Goal: Task Accomplishment & Management: Use online tool/utility

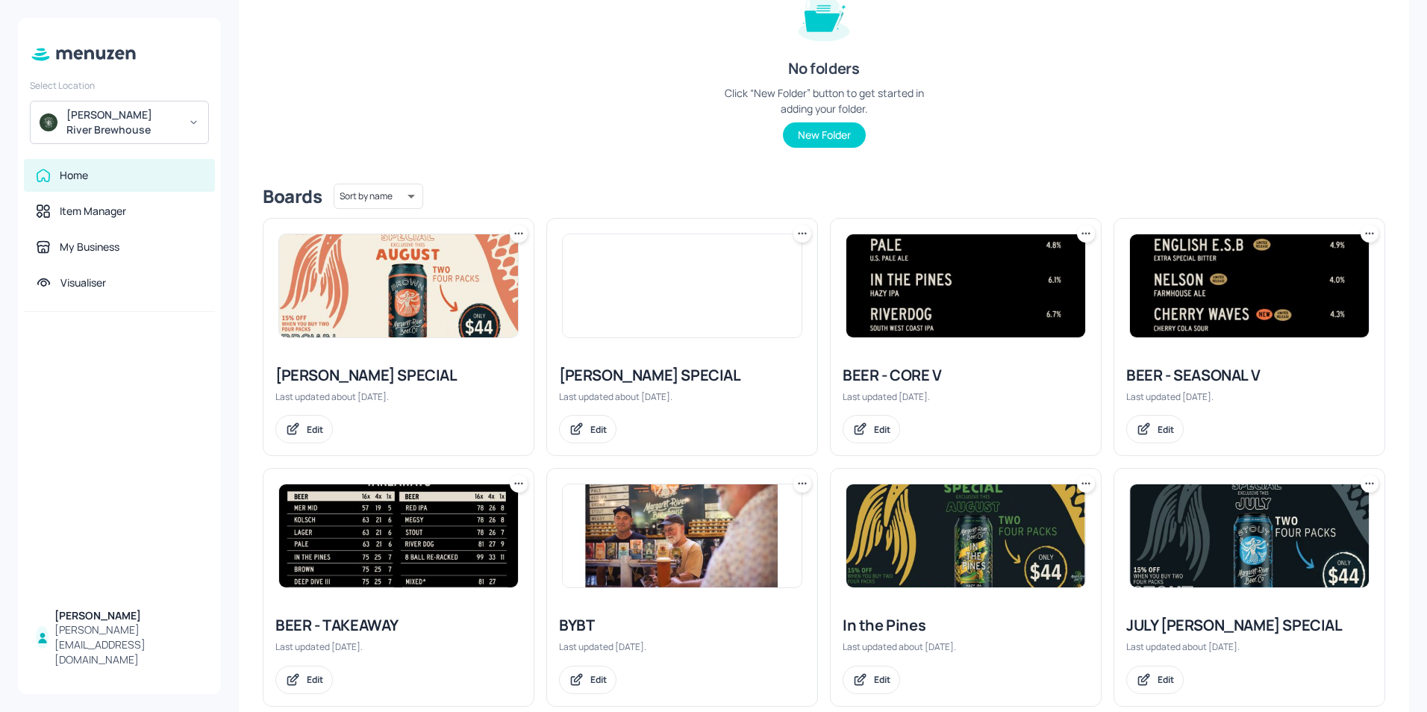
scroll to position [224, 0]
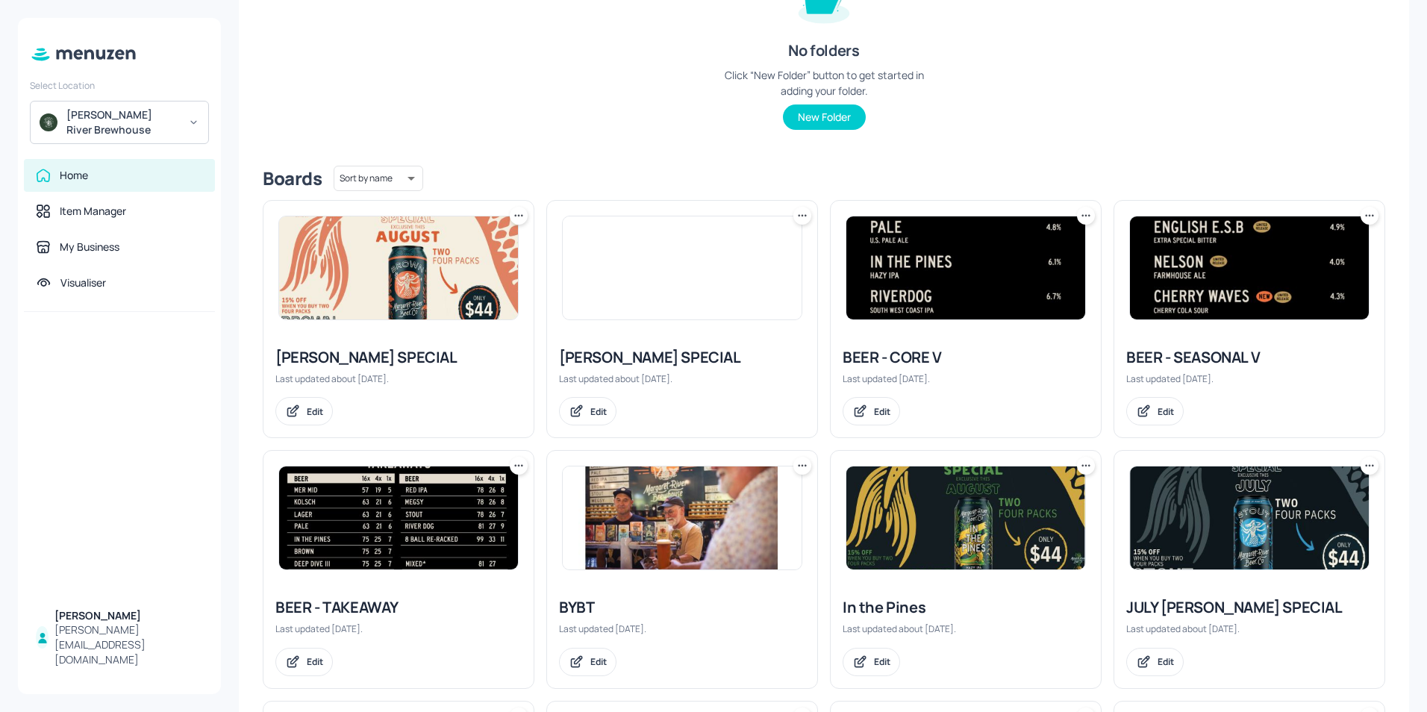
click at [366, 606] on div "BEER - TAKEAWAY" at bounding box center [398, 607] width 246 height 21
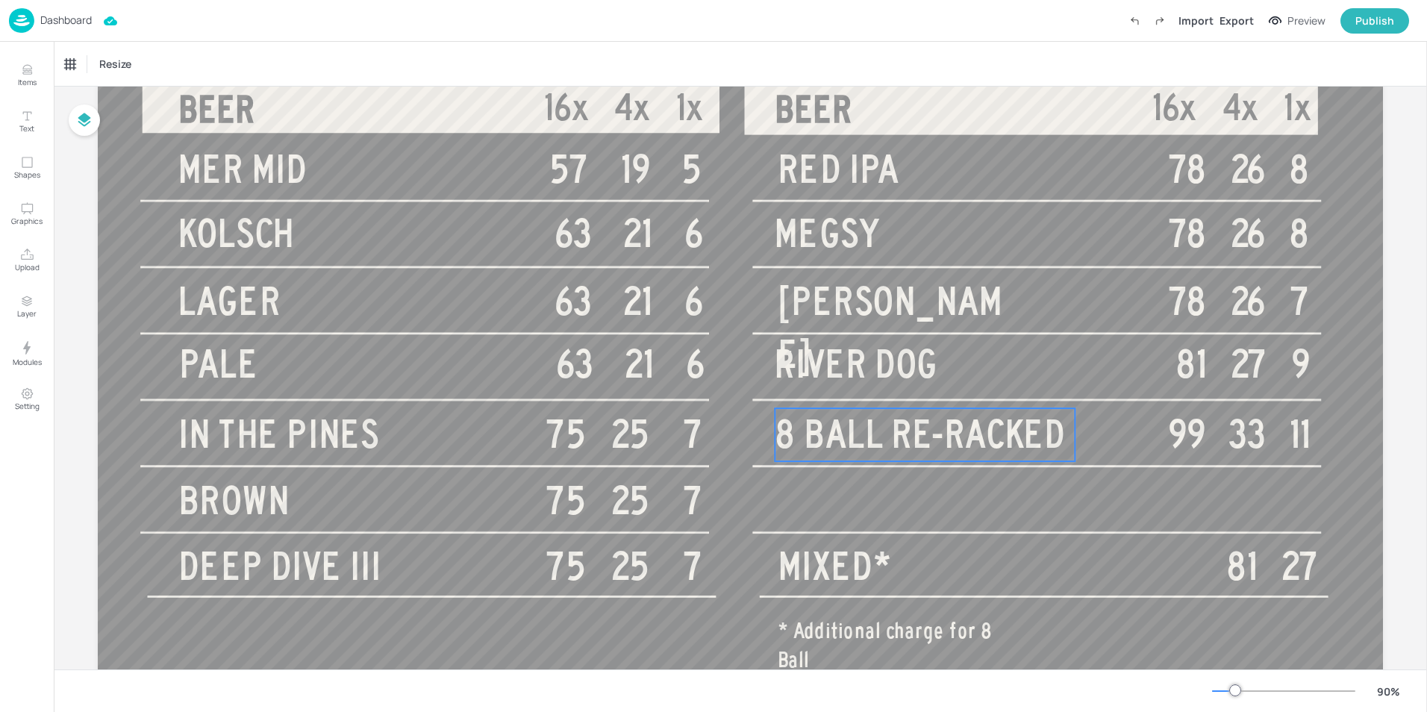
scroll to position [149, 0]
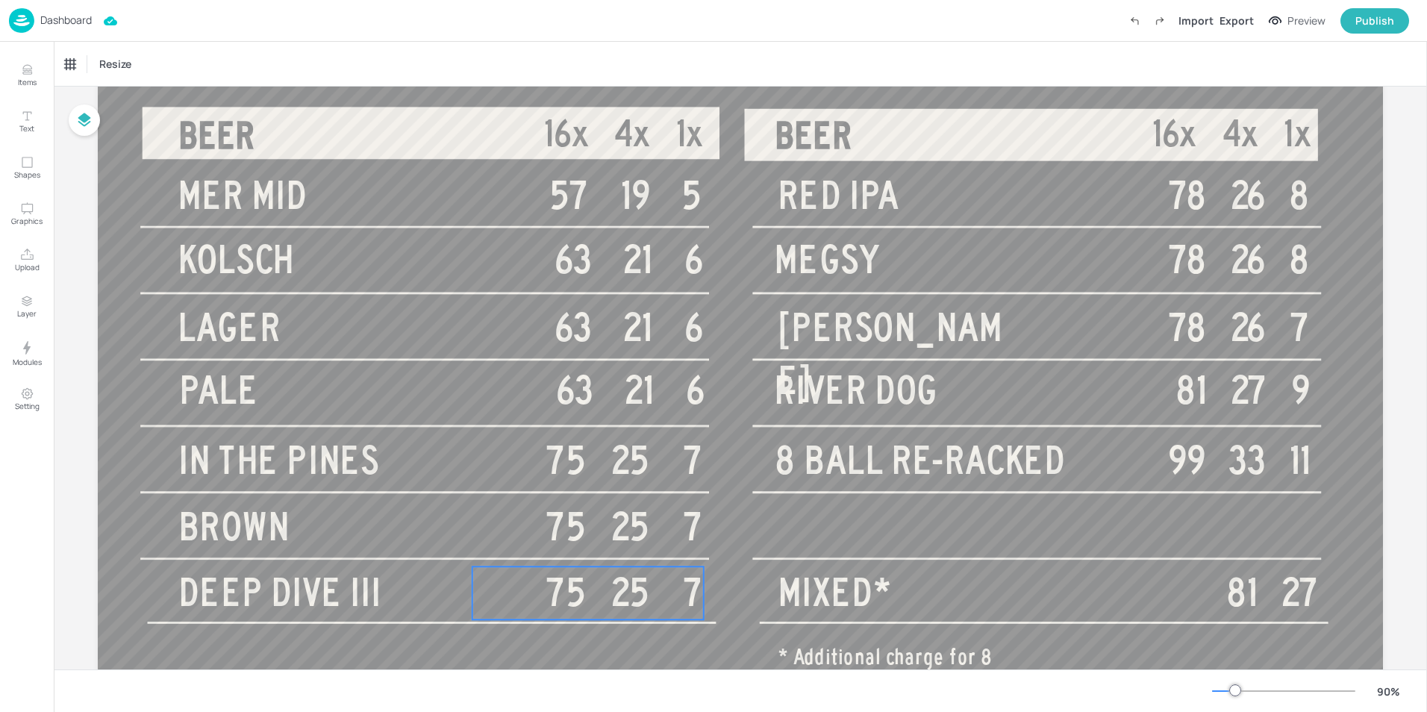
click at [575, 593] on span "75 25 7" at bounding box center [624, 593] width 158 height 43
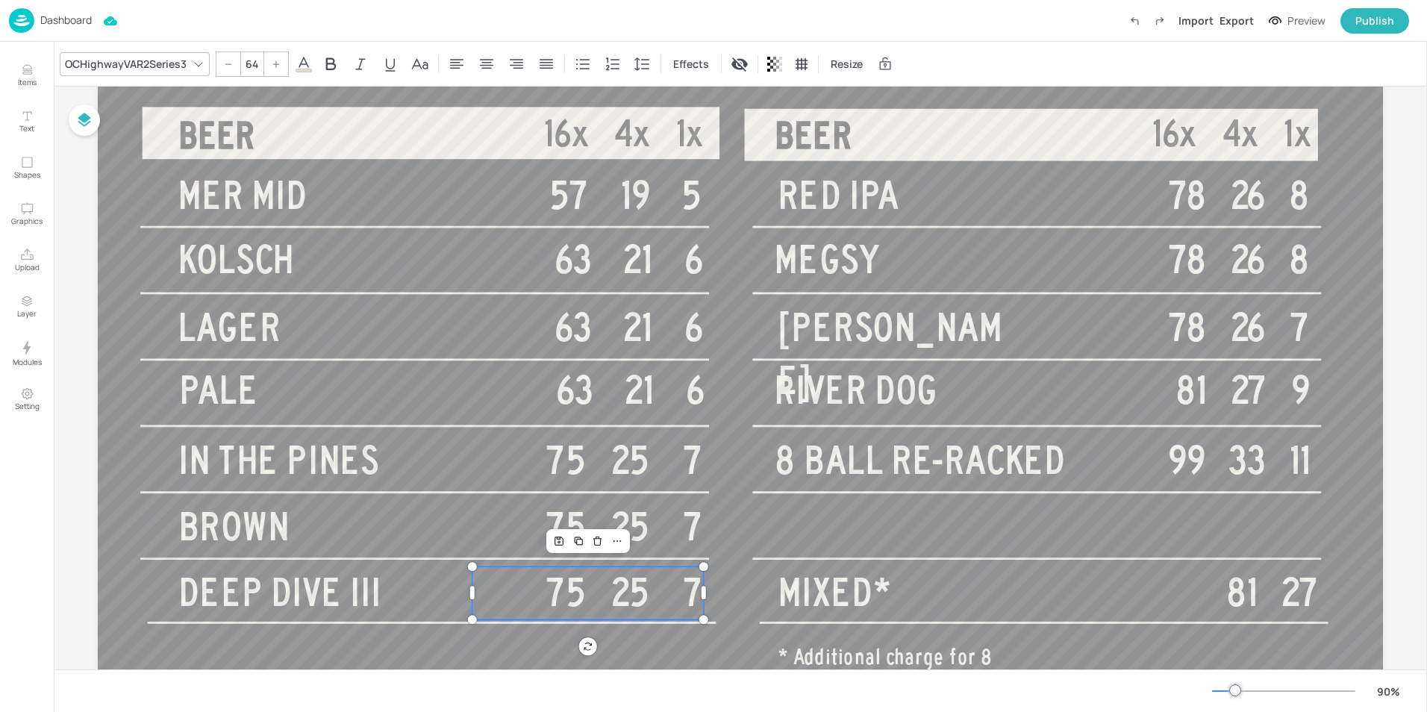
click at [575, 593] on span "75 25 7" at bounding box center [624, 593] width 158 height 43
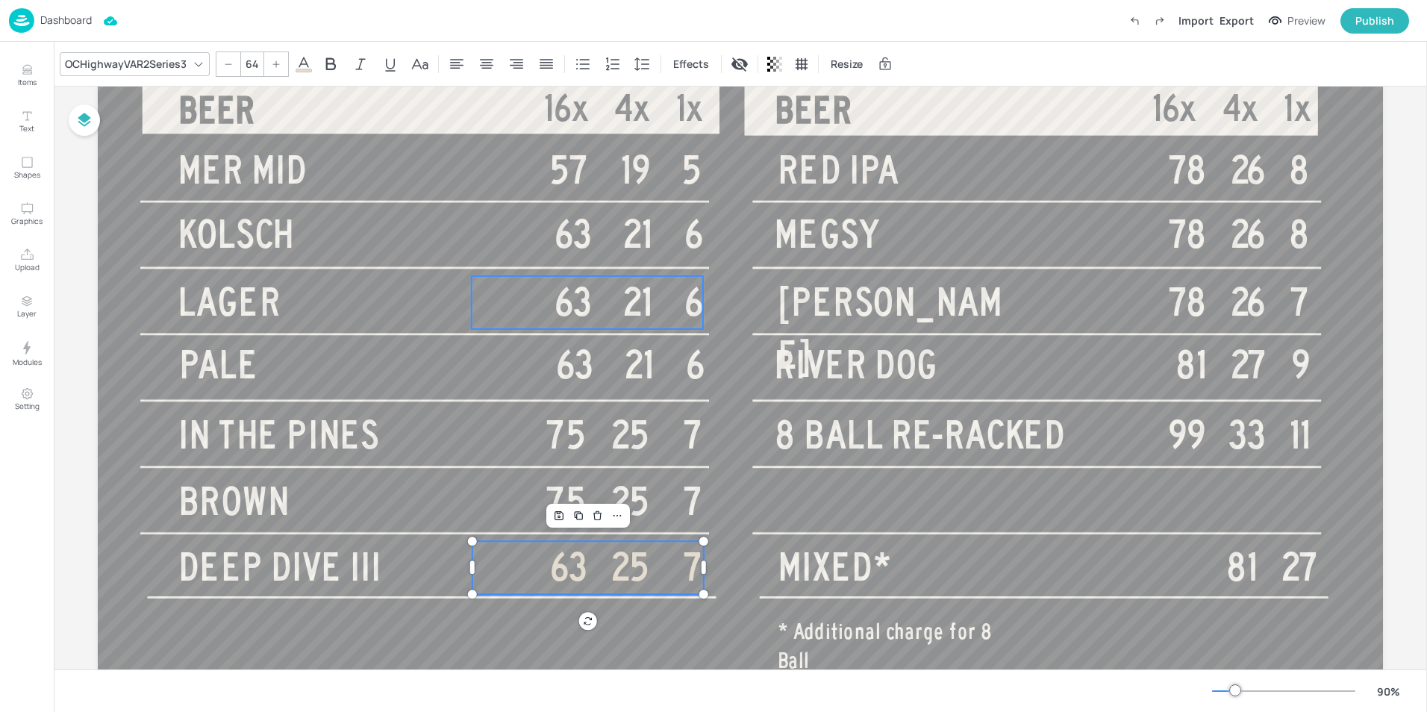
scroll to position [225, 0]
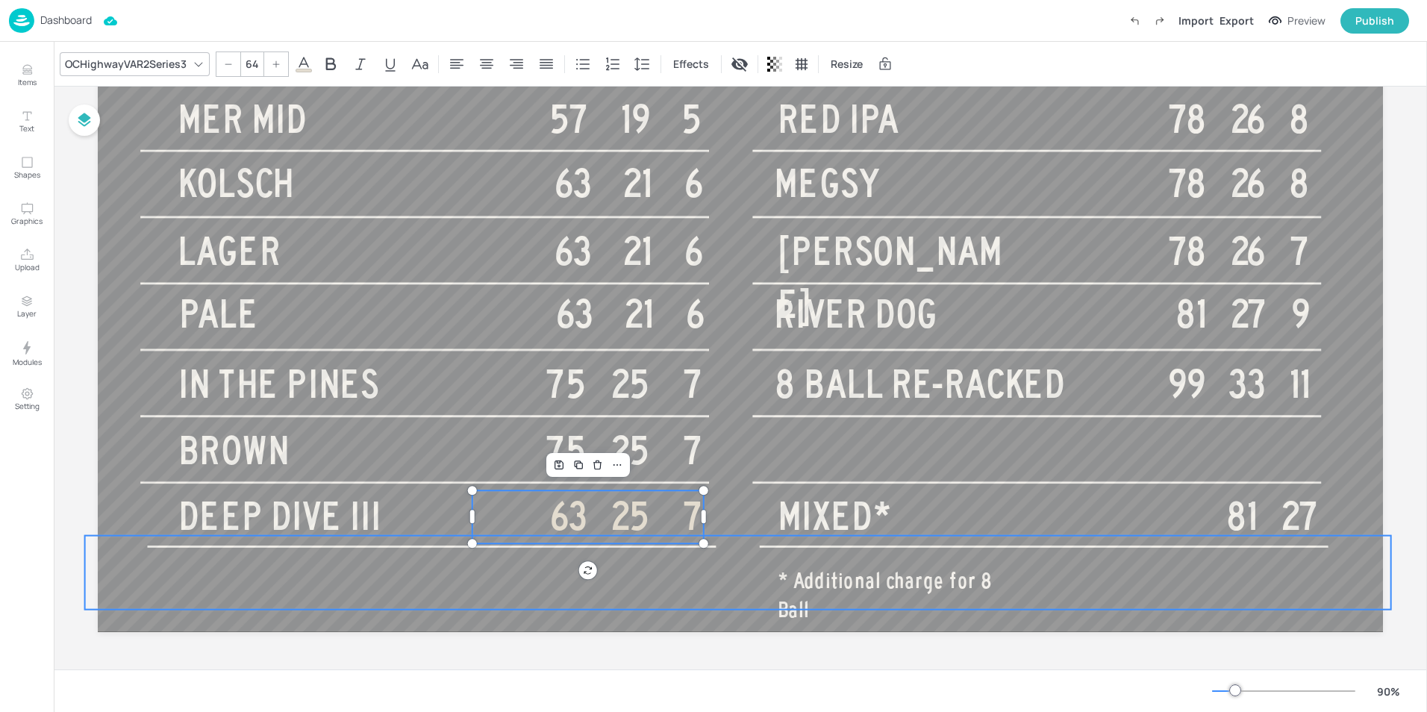
click at [713, 606] on div "BEER 16x 4x 1x BEER 16x 4x 1x TAKEAWAYS MER MID 57 19 5 KOLSCH 63 21 6 LAGER 63…" at bounding box center [740, 270] width 1285 height 723
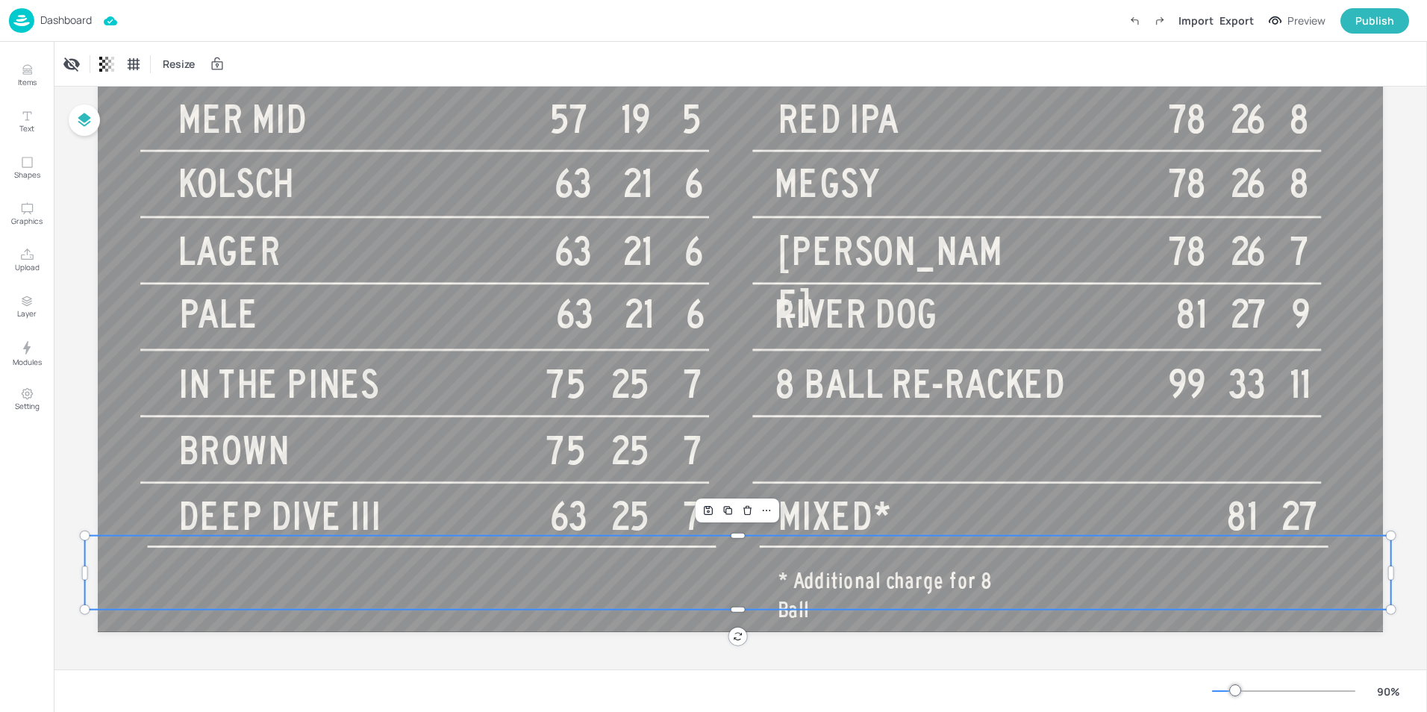
click at [948, 649] on div at bounding box center [740, 650] width 1285 height 37
click at [583, 512] on span "63 25 7" at bounding box center [626, 517] width 153 height 43
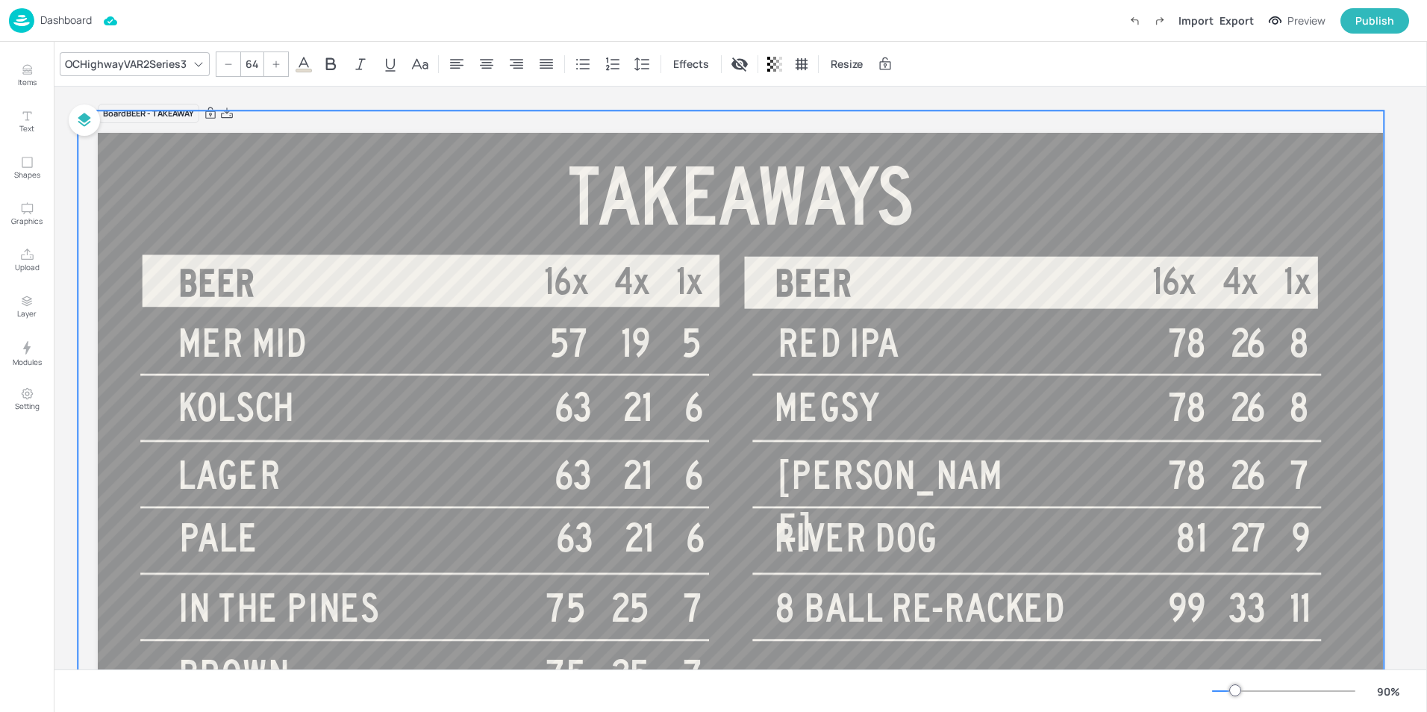
scroll to position [151, 0]
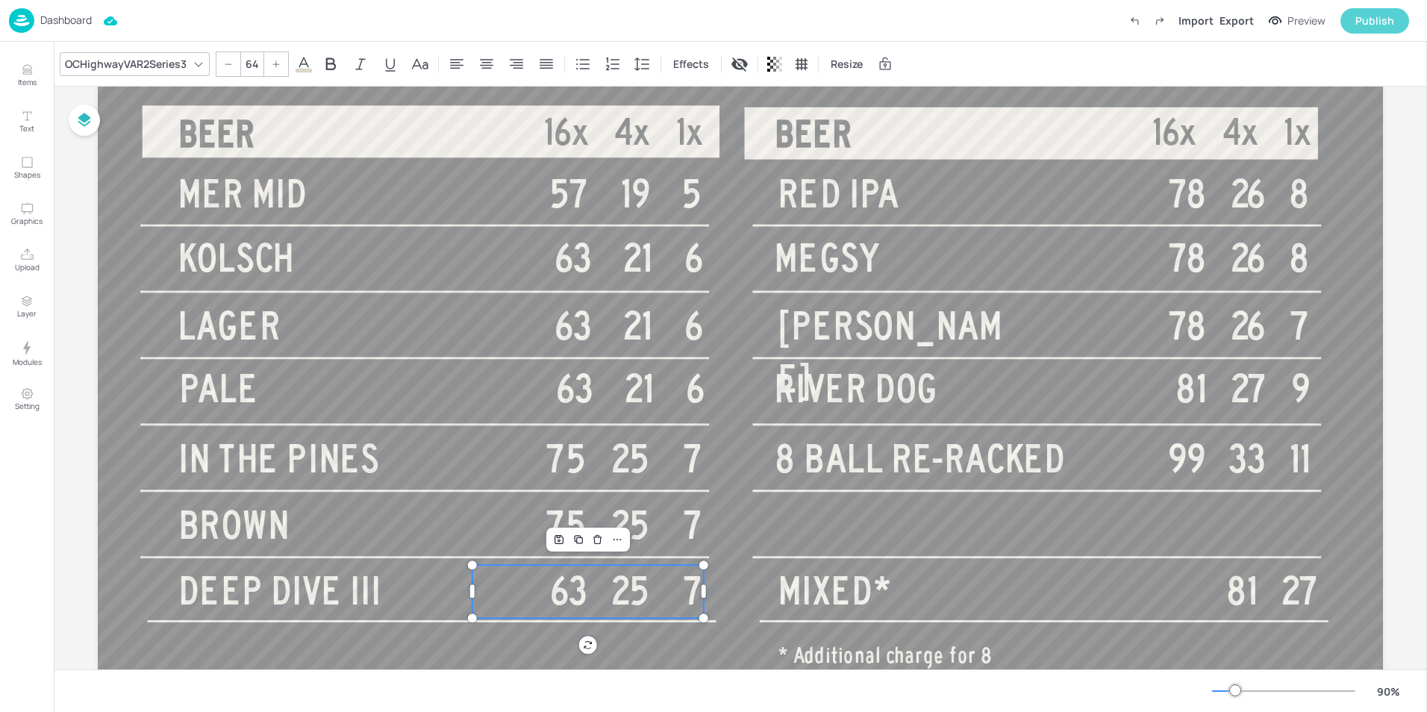
click at [1362, 22] on div "Publish" at bounding box center [1374, 21] width 39 height 16
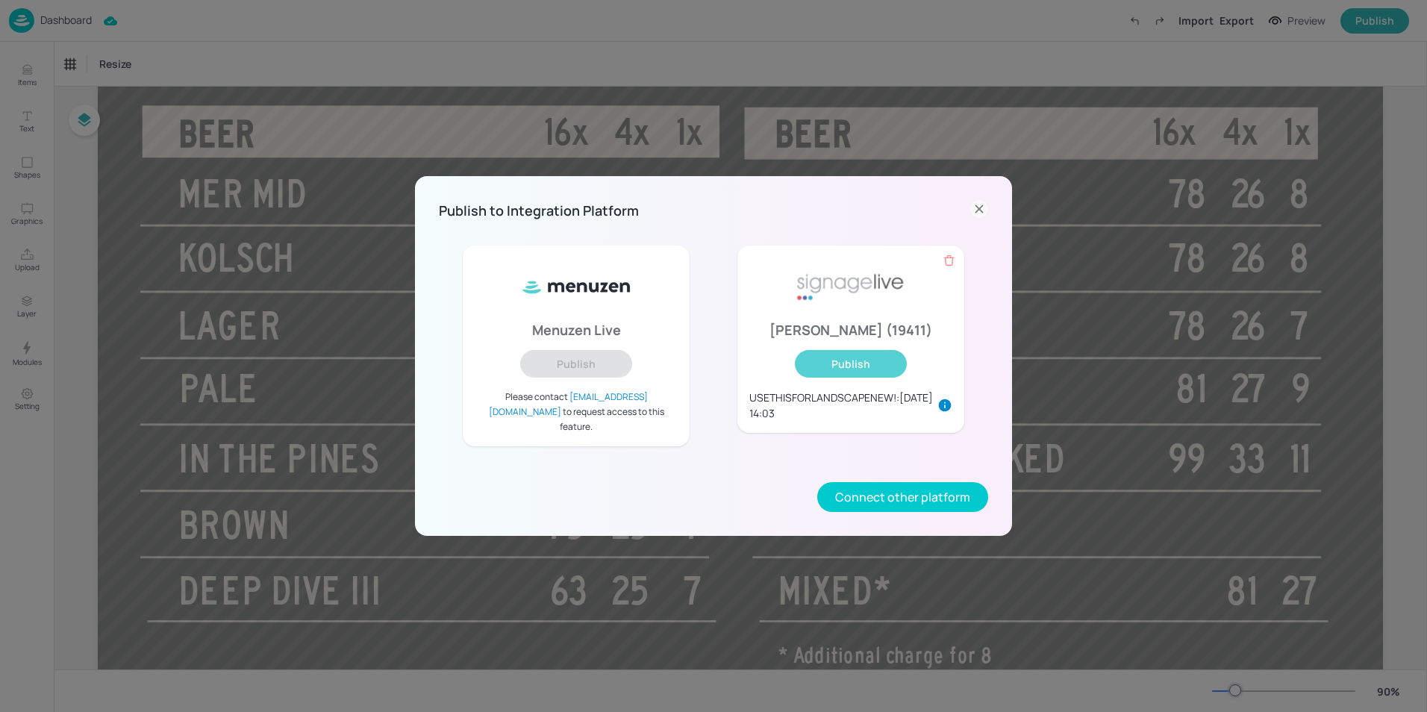
click at [863, 378] on button "Publish" at bounding box center [851, 364] width 112 height 28
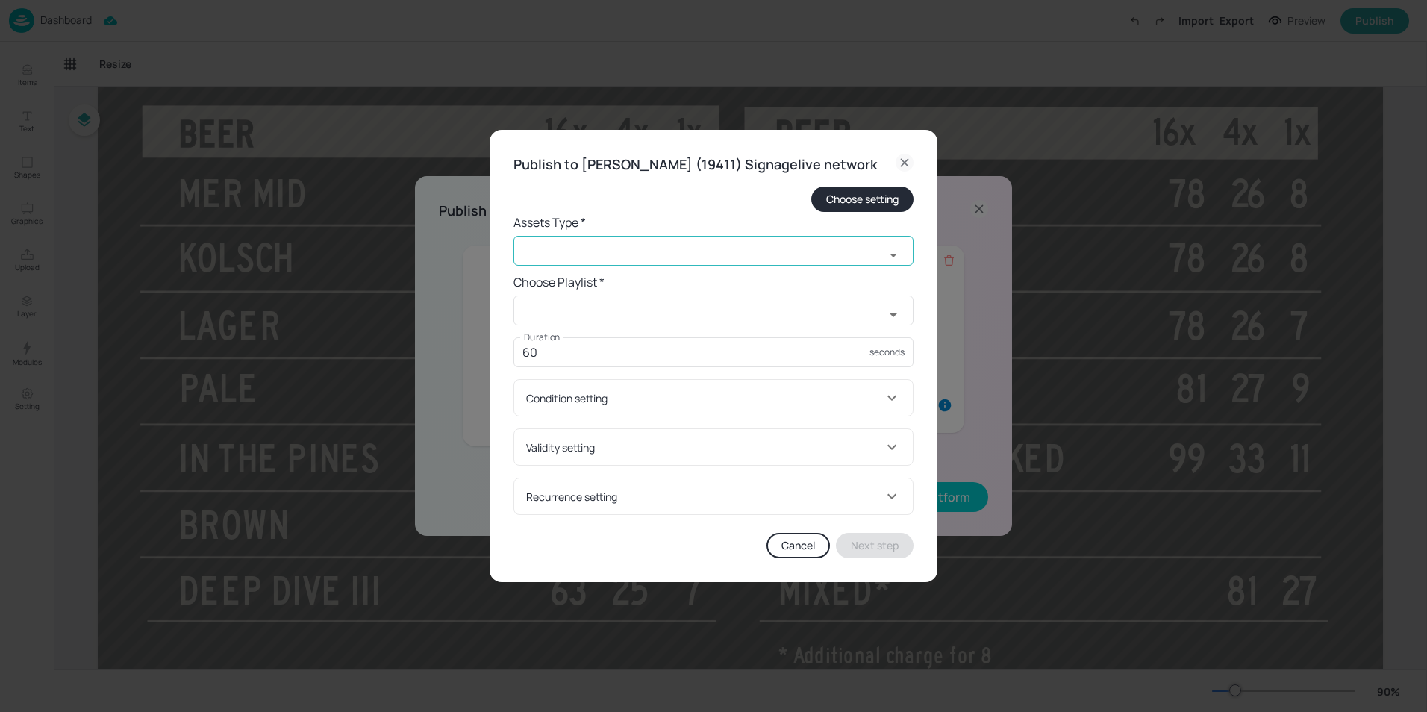
click at [612, 254] on input "text" at bounding box center [698, 251] width 371 height 30
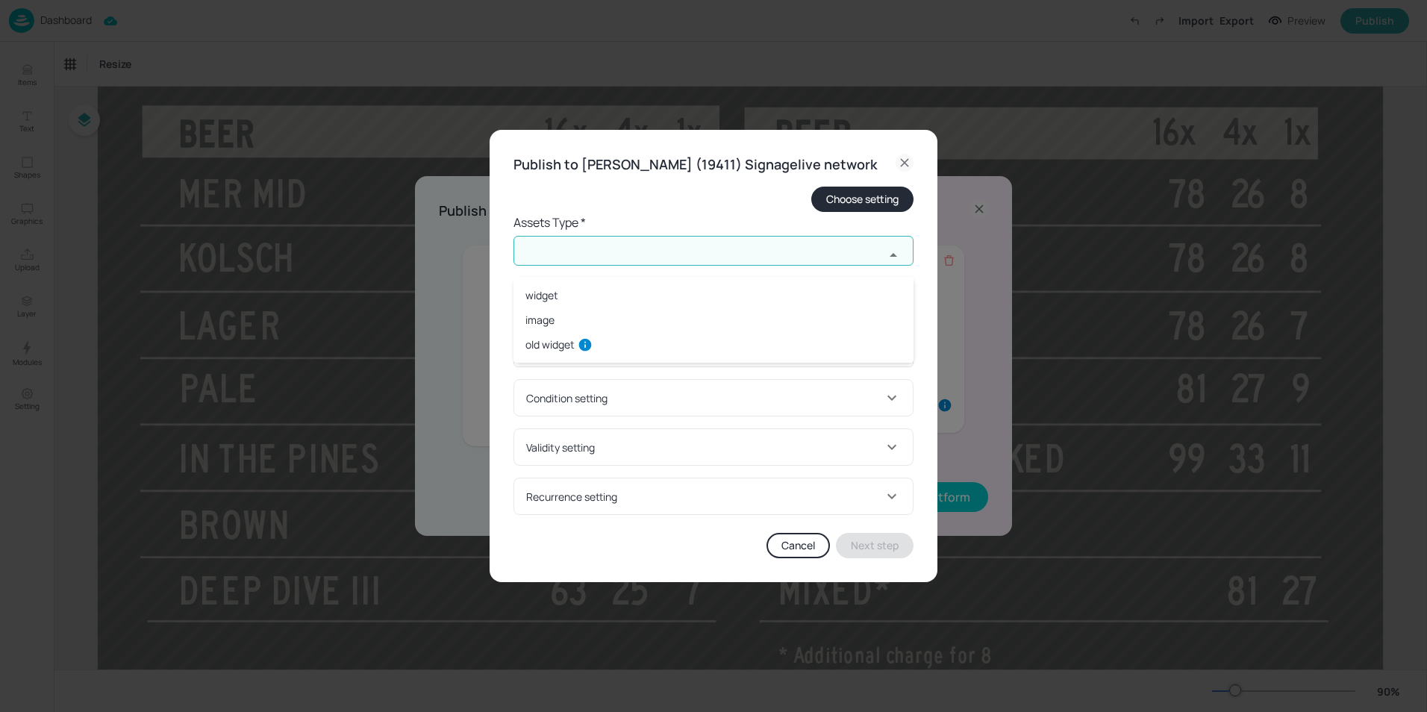
click at [591, 294] on li "widget" at bounding box center [713, 295] width 400 height 25
type input "widget"
click at [591, 307] on input "text" at bounding box center [698, 311] width 371 height 30
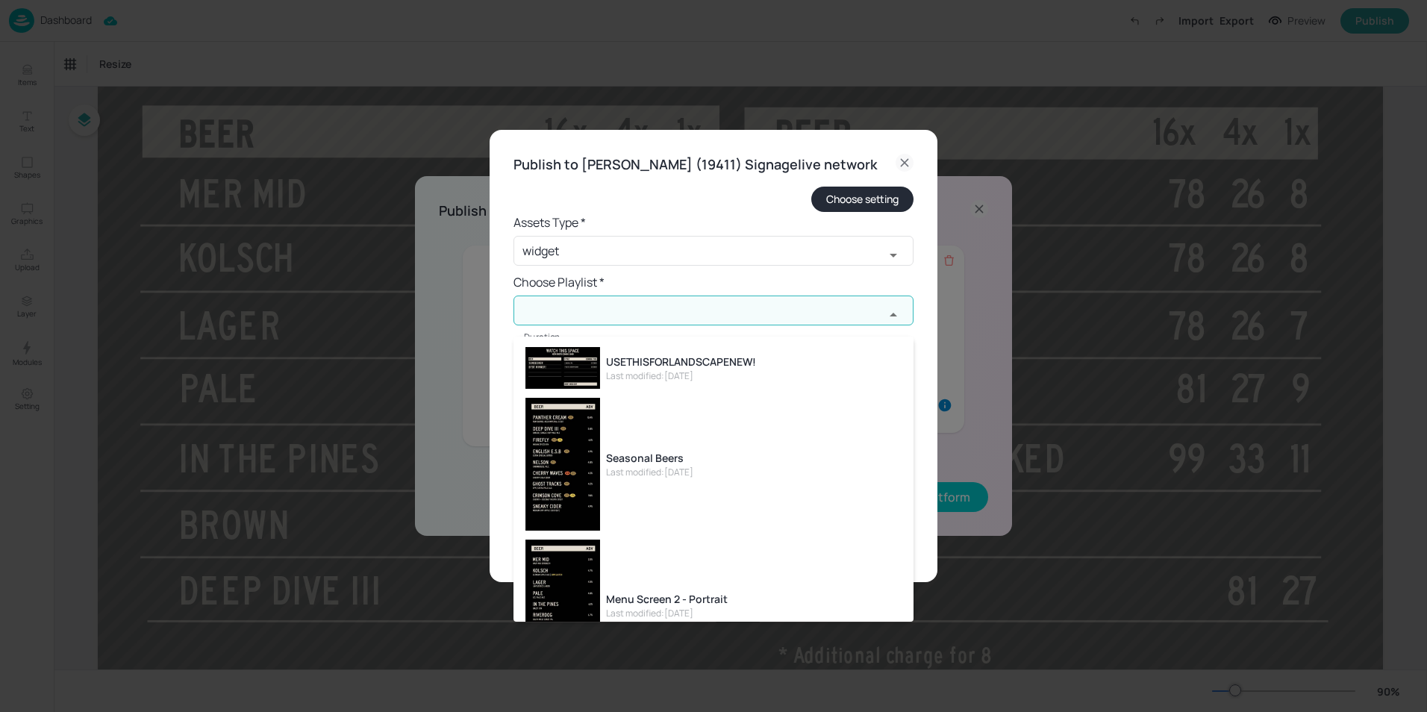
click at [737, 367] on div "USETHISFORLANDSCAPENEW!" at bounding box center [681, 362] width 150 height 16
type input "USETHISFORLANDSCAPENEW!"
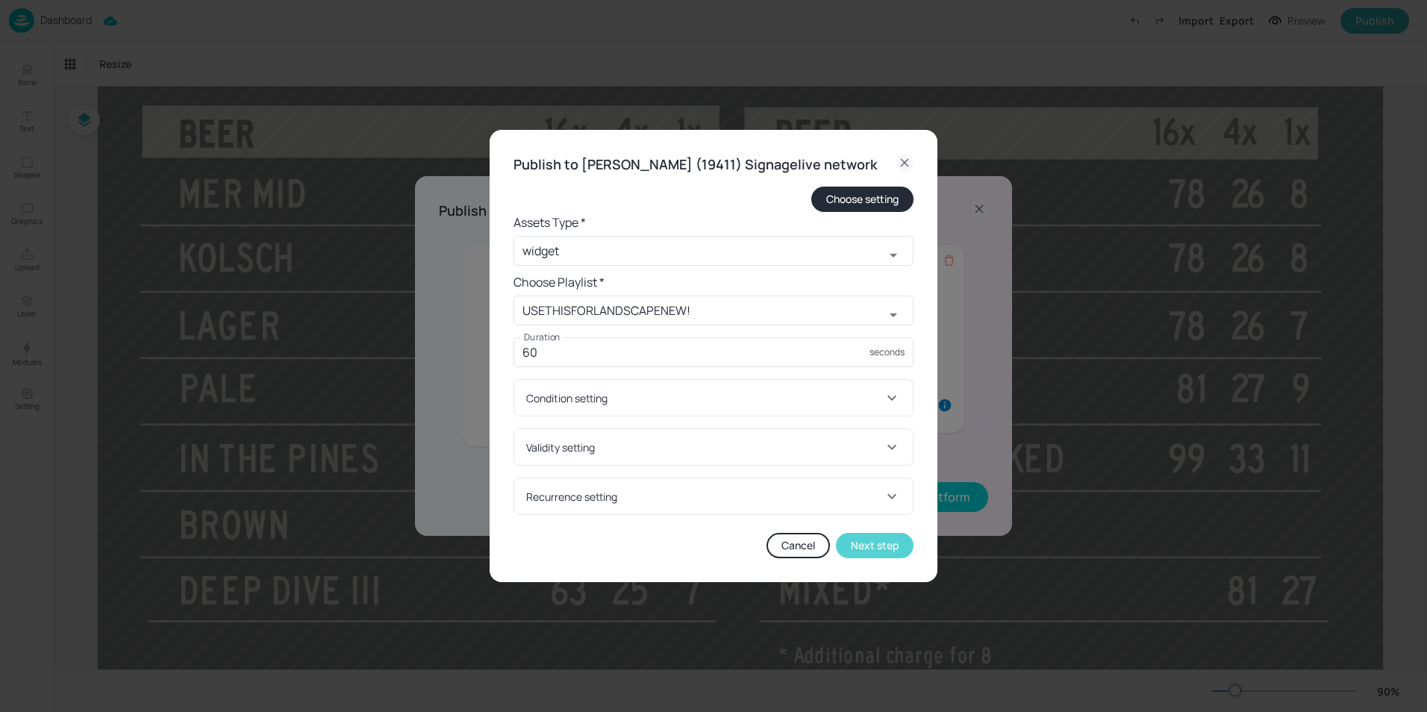
click at [887, 558] on button "Next step" at bounding box center [875, 545] width 78 height 25
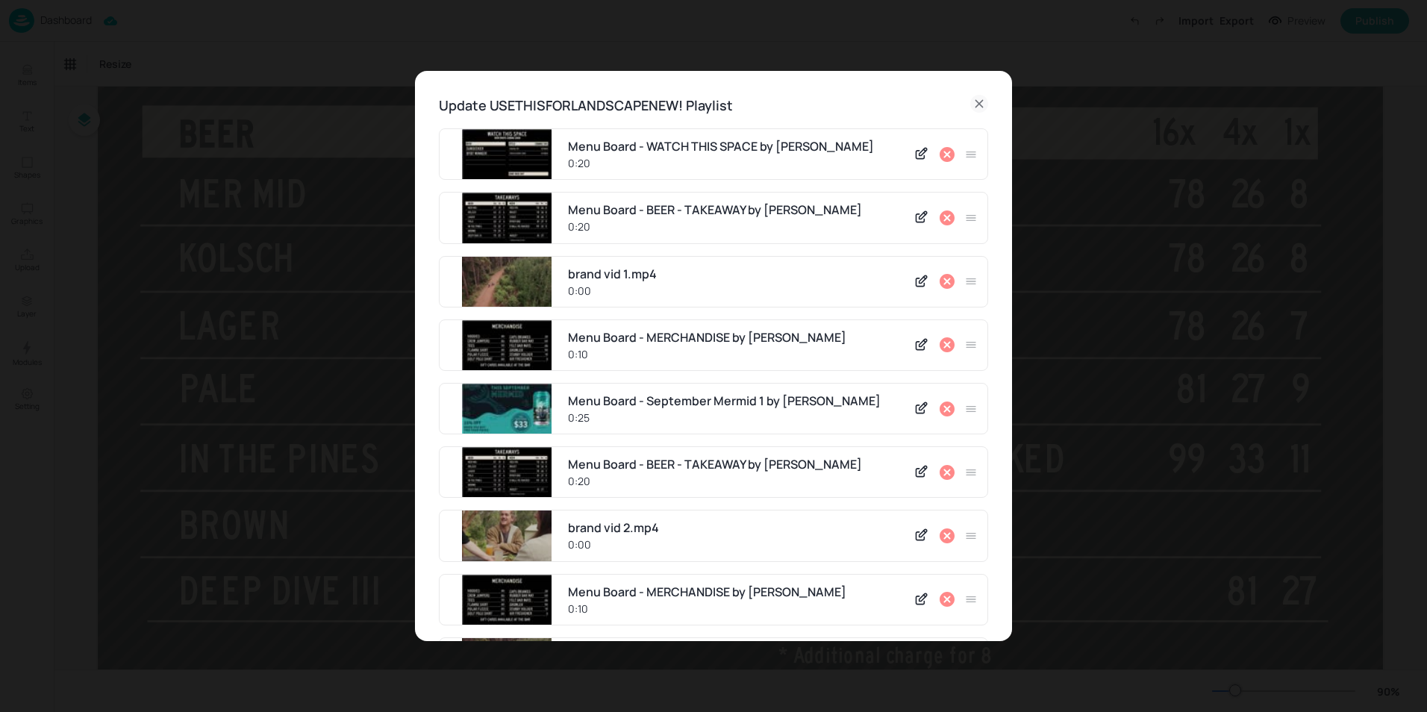
click at [792, 226] on div "0:20" at bounding box center [736, 227] width 337 height 16
click at [946, 214] on icon at bounding box center [947, 217] width 15 height 15
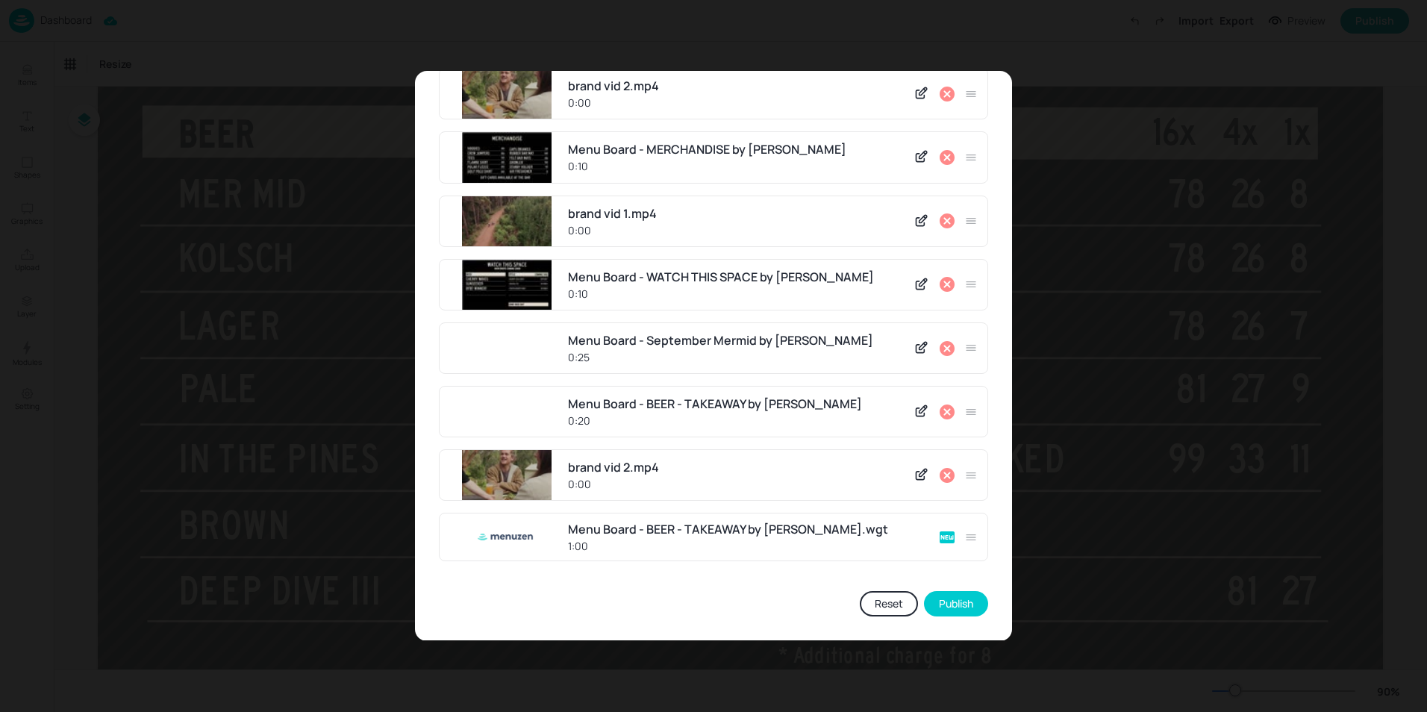
scroll to position [378, 0]
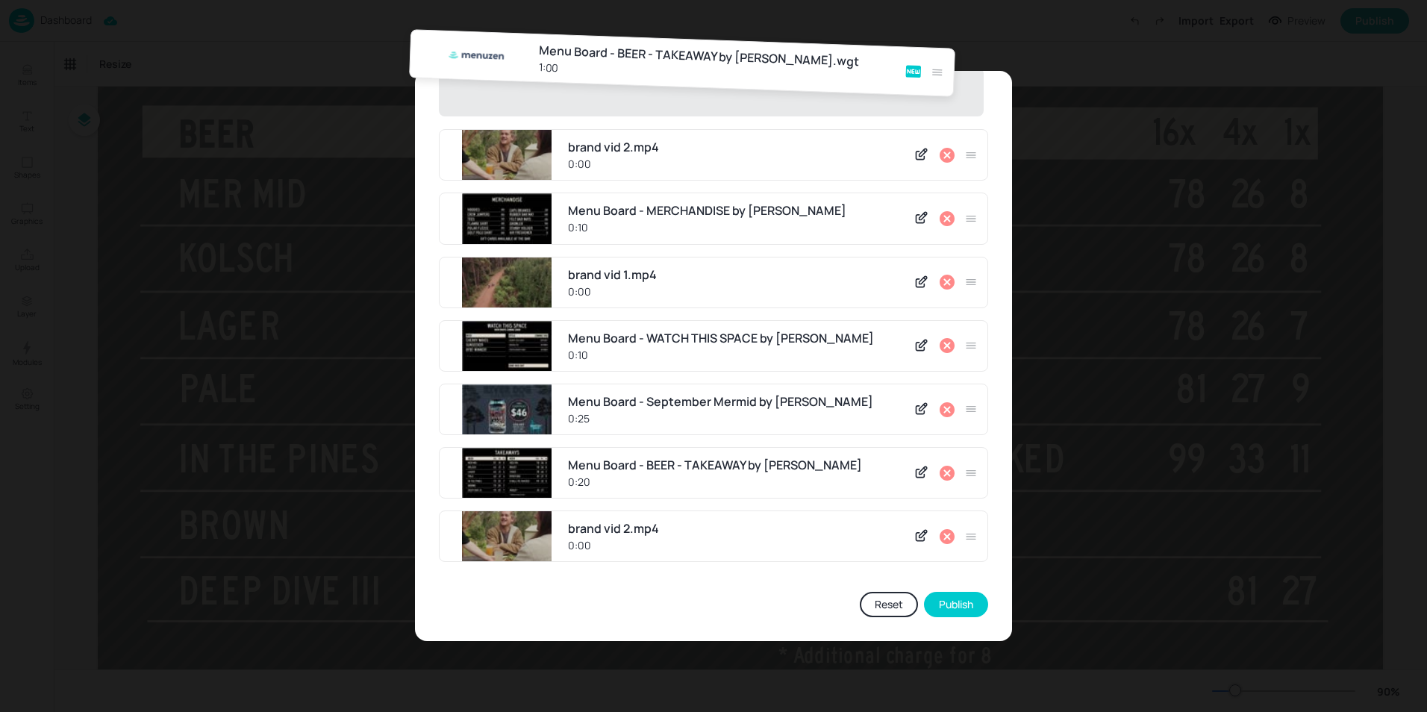
drag, startPoint x: 965, startPoint y: 537, endPoint x: 939, endPoint y: 60, distance: 478.3
click at [936, 39] on div "Update USETHISFORLANDSCAPENEW! Playlist Menu Board - WATCH THIS SPACE by Menuze…" at bounding box center [713, 356] width 1427 height 712
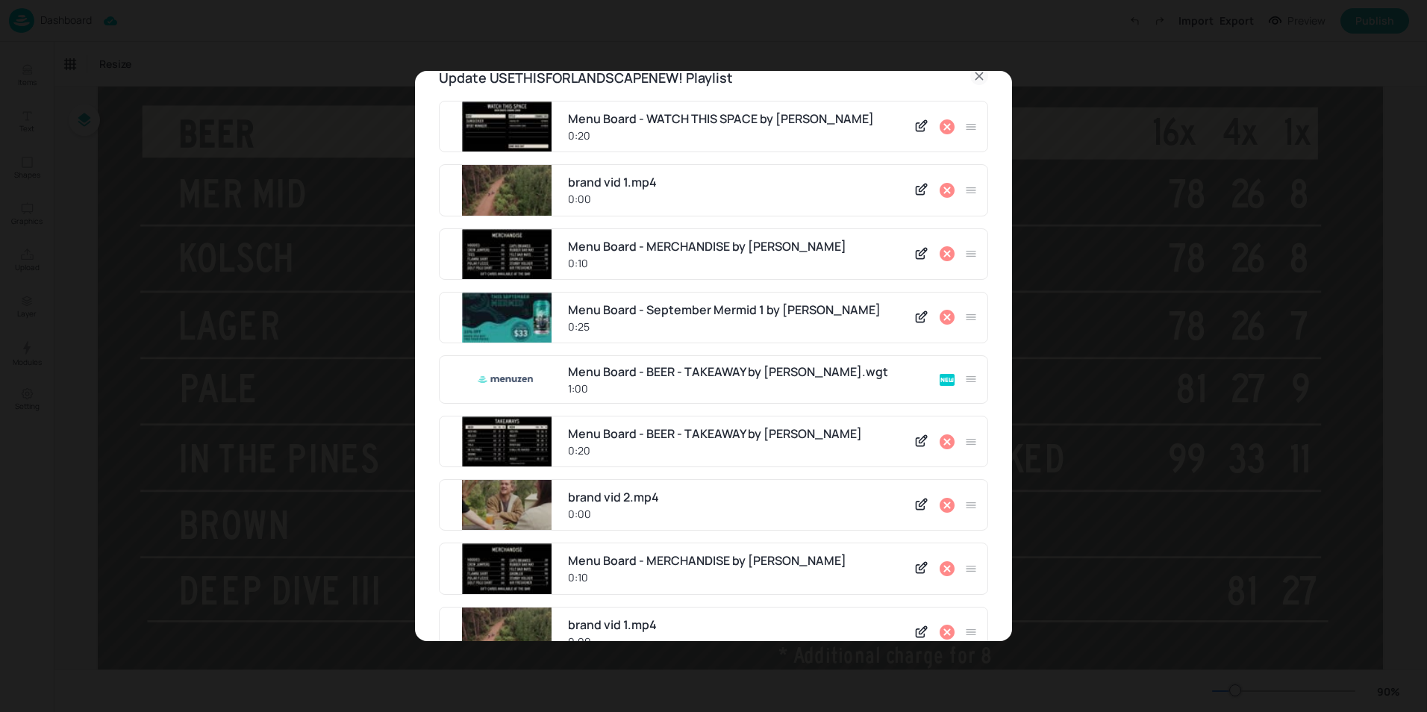
scroll to position [4, 0]
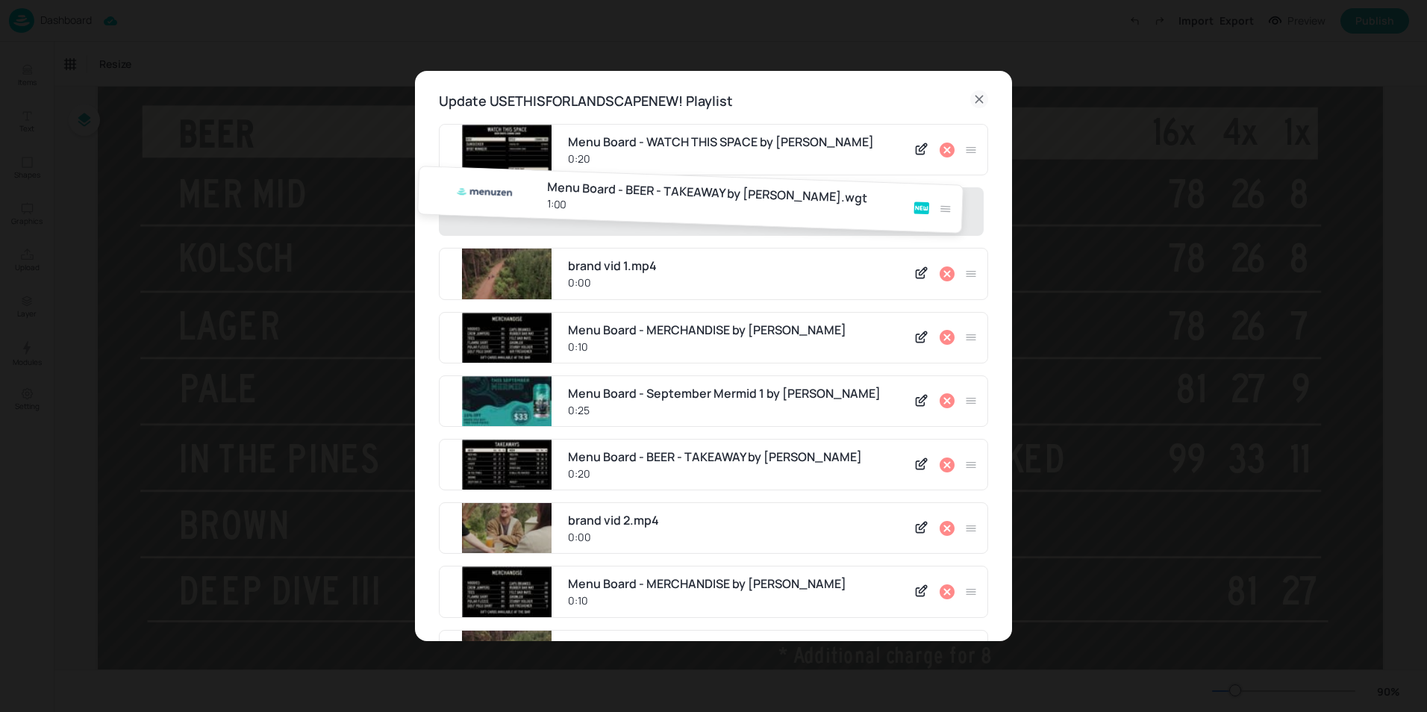
drag, startPoint x: 971, startPoint y: 406, endPoint x: 952, endPoint y: 193, distance: 213.5
click at [952, 193] on div "Menu Board - WATCH THIS SPACE by Menuzen 0:20 brand vid 1.mp4 0:00 Menu Board -…" at bounding box center [713, 535] width 549 height 823
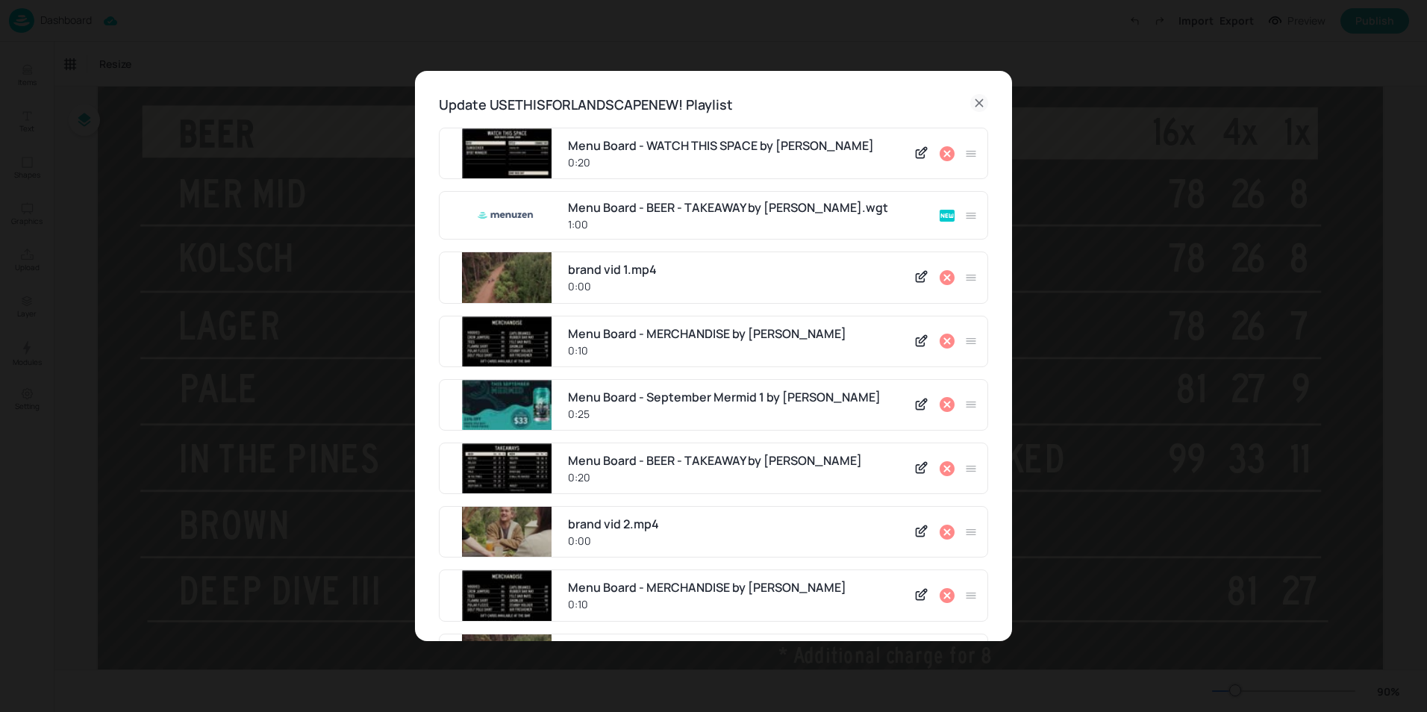
scroll to position [0, 0]
click at [711, 218] on div "1:00" at bounding box center [748, 225] width 361 height 16
click at [584, 224] on div "1:00" at bounding box center [748, 225] width 361 height 16
click at [978, 107] on icon at bounding box center [979, 104] width 18 height 18
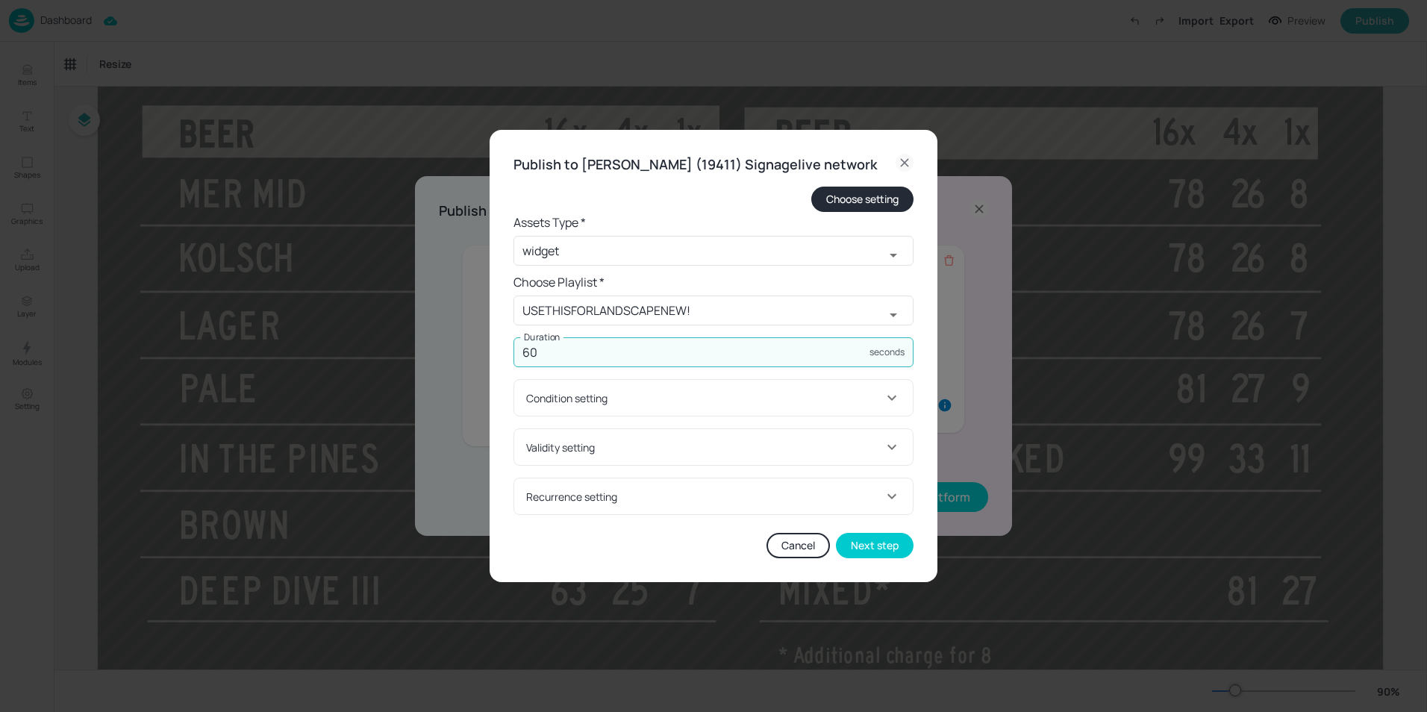
click at [763, 354] on input "60" at bounding box center [691, 352] width 356 height 30
type input "6"
type input "20"
click at [891, 558] on button "Next step" at bounding box center [875, 545] width 78 height 25
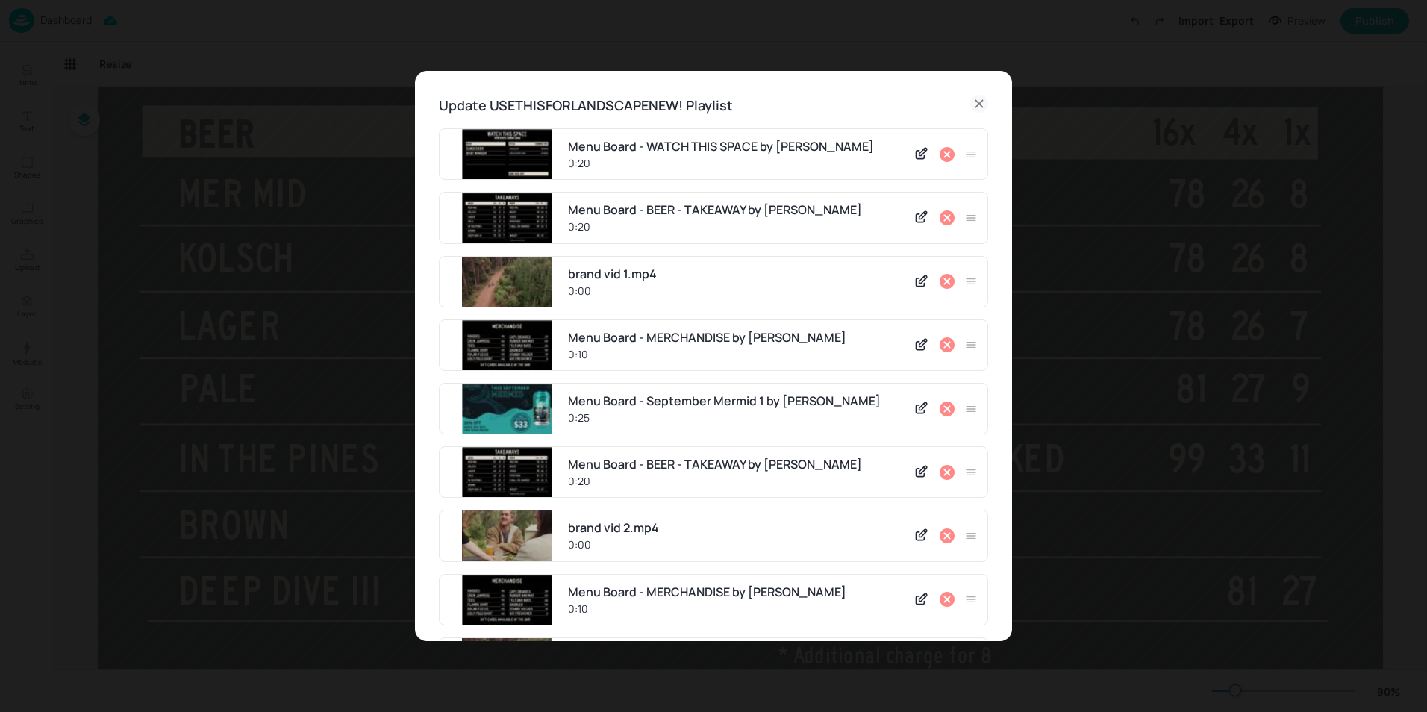
click at [719, 232] on div "0:20" at bounding box center [736, 227] width 337 height 16
click at [943, 219] on icon at bounding box center [947, 218] width 18 height 18
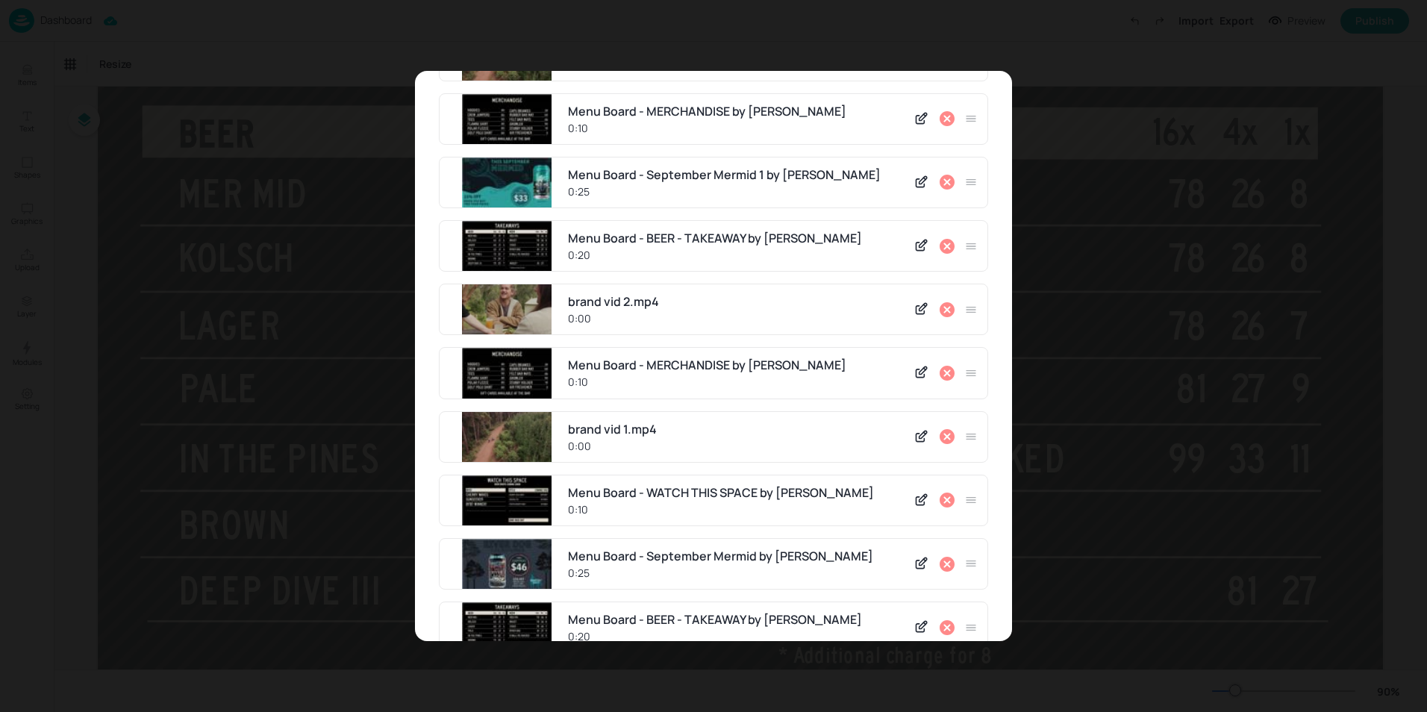
scroll to position [378, 0]
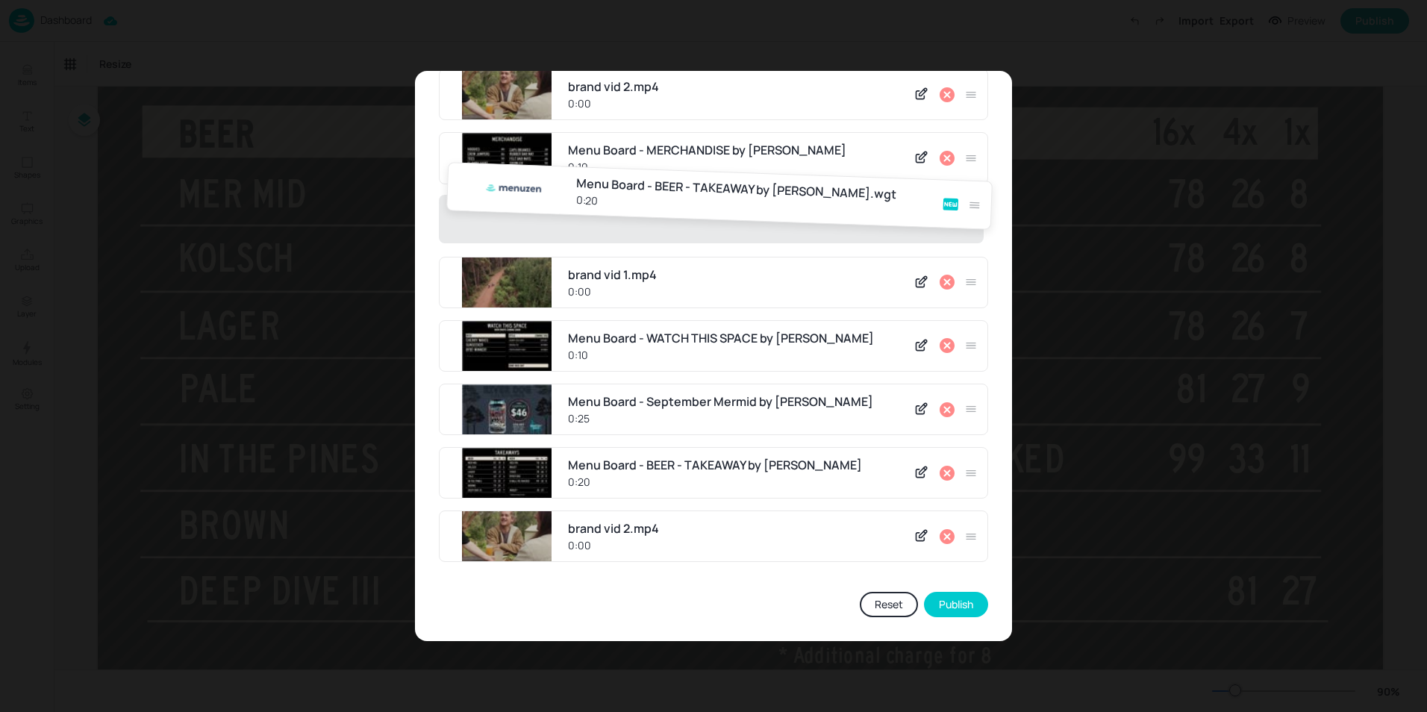
drag, startPoint x: 968, startPoint y: 541, endPoint x: 976, endPoint y: 190, distance: 351.6
click at [976, 190] on div "Menu Board - WATCH THIS SPACE by Menuzen 0:20 brand vid 1.mp4 0:00 Menu Board -…" at bounding box center [713, 162] width 549 height 823
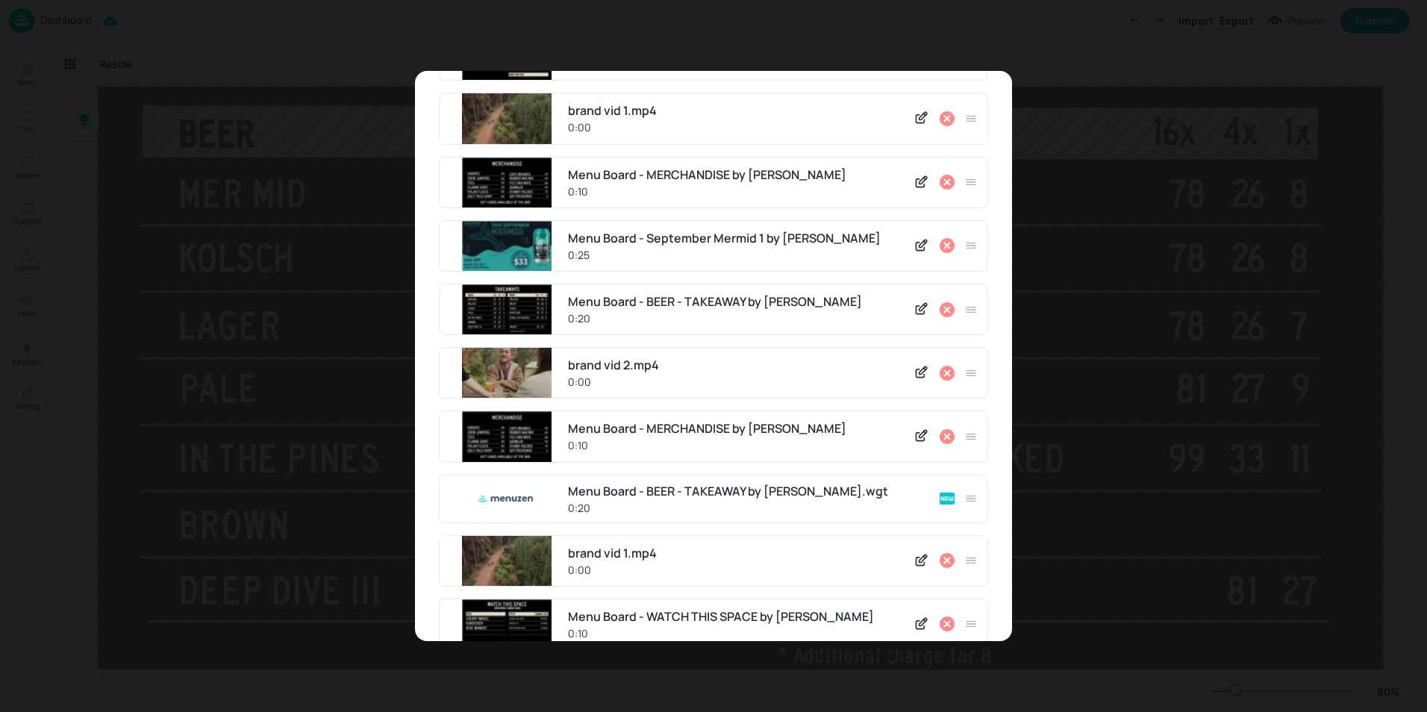
scroll to position [79, 0]
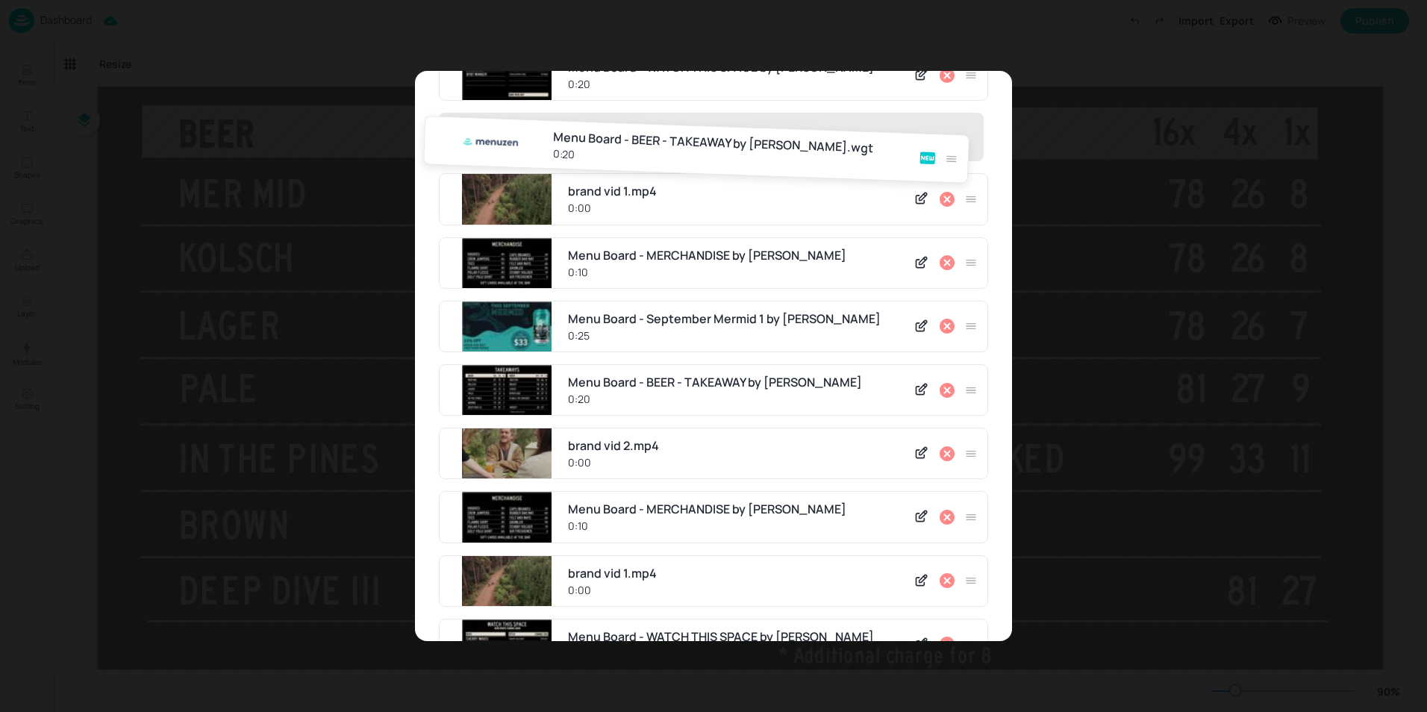
drag, startPoint x: 972, startPoint y: 517, endPoint x: 975, endPoint y: 107, distance: 409.7
click at [975, 107] on div "Menu Board - WATCH THIS SPACE by Menuzen 0:20 brand vid 1.mp4 0:00 Menu Board -…" at bounding box center [713, 460] width 549 height 823
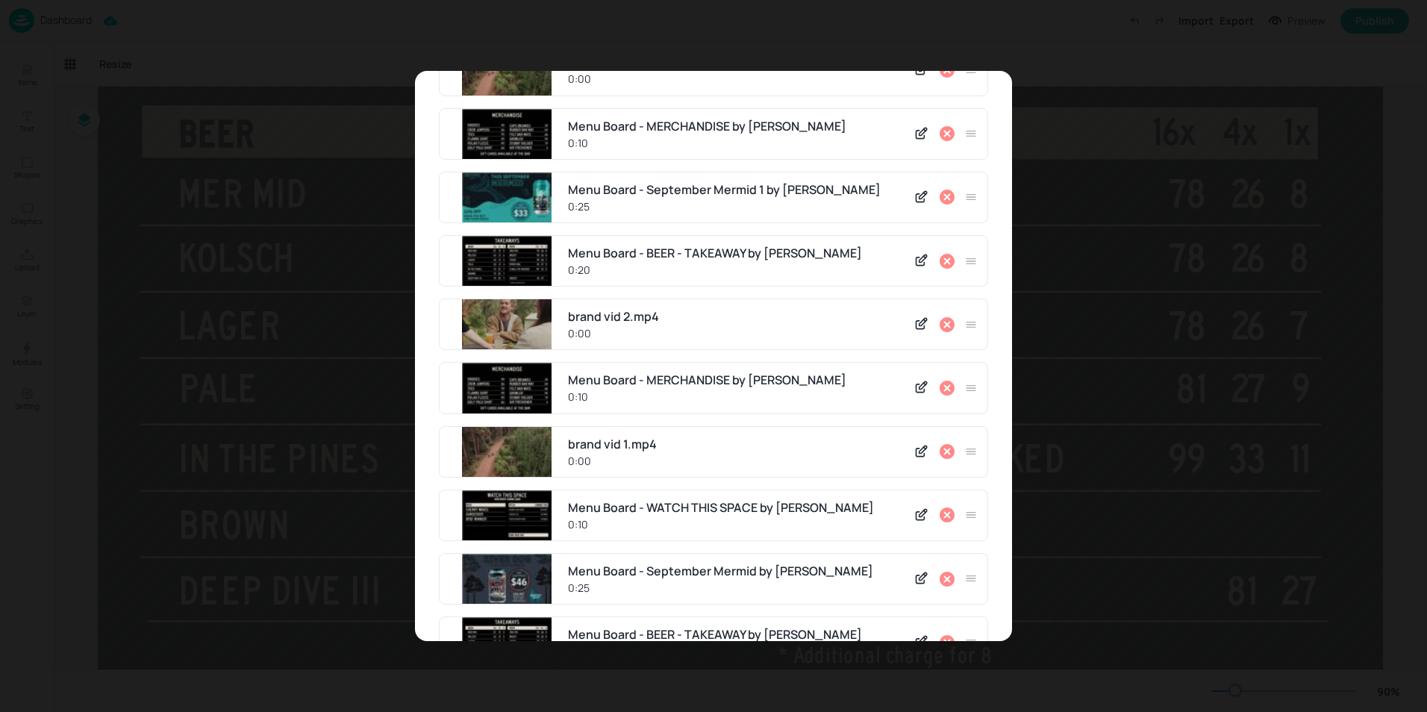
scroll to position [378, 0]
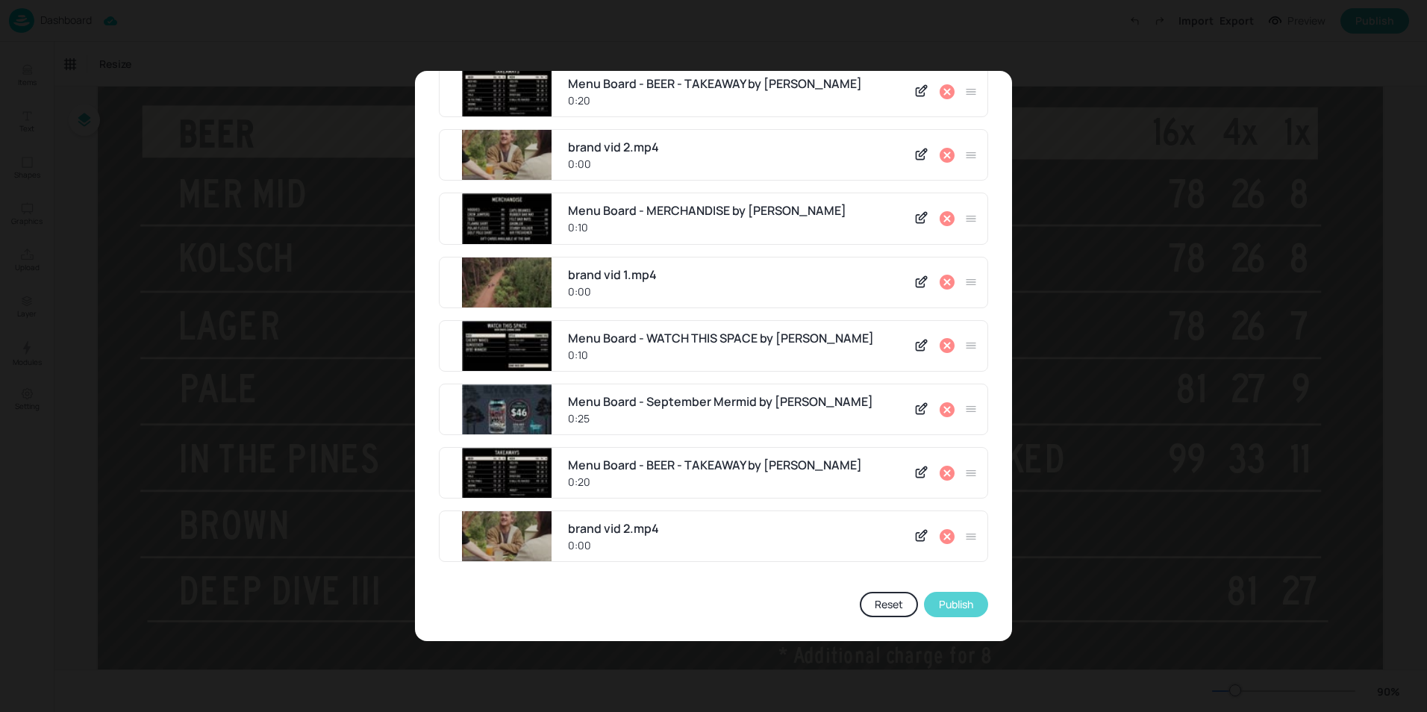
click at [961, 607] on button "Publish" at bounding box center [956, 604] width 64 height 25
